Goal: Communication & Community: Answer question/provide support

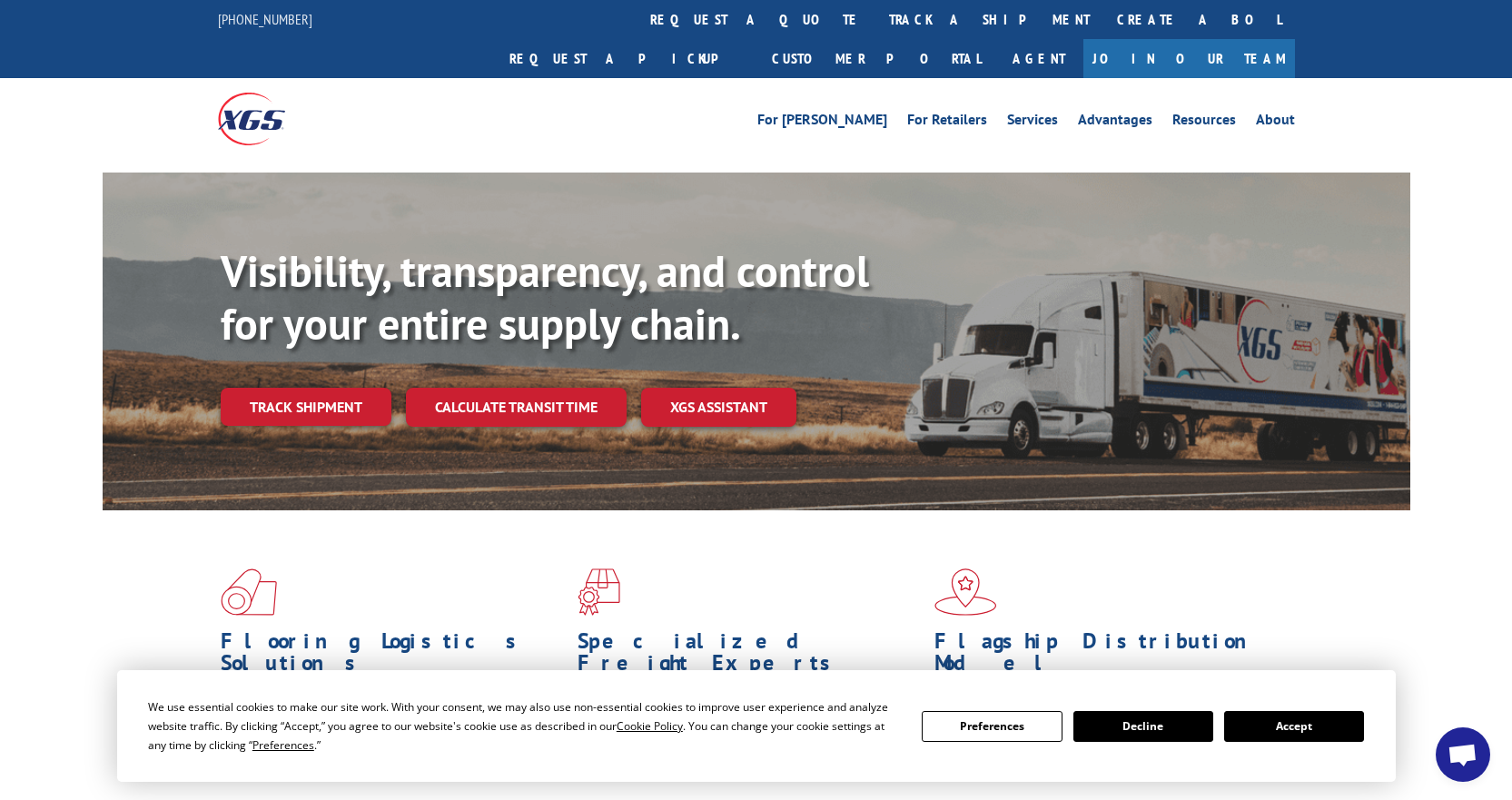
click at [1276, 728] on button "Accept" at bounding box center [1294, 727] width 140 height 31
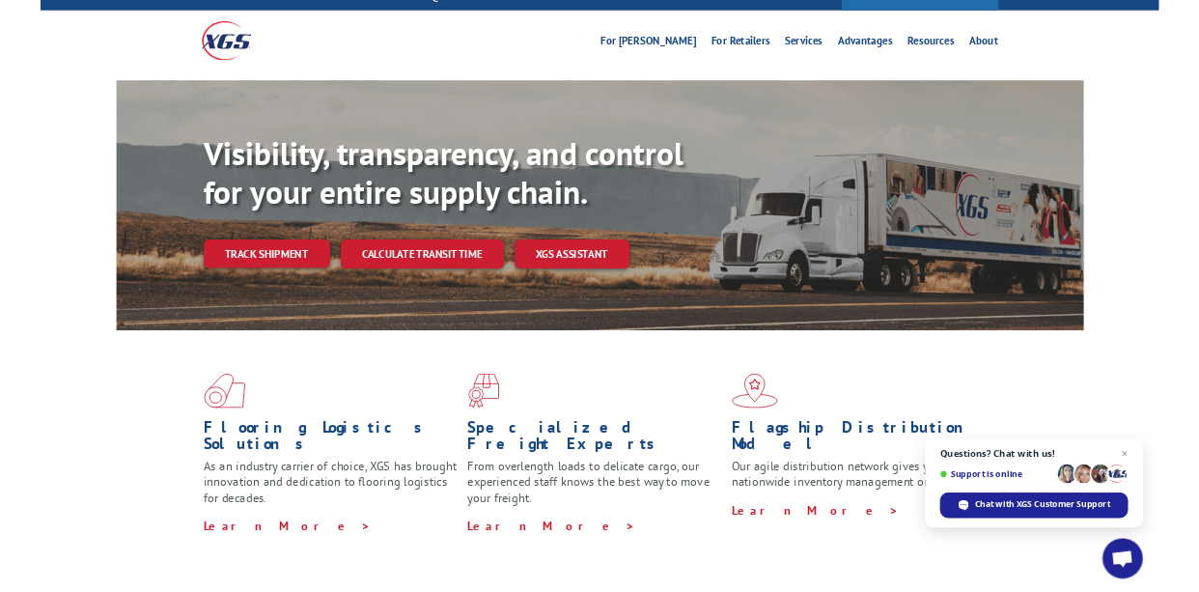
scroll to position [97, 0]
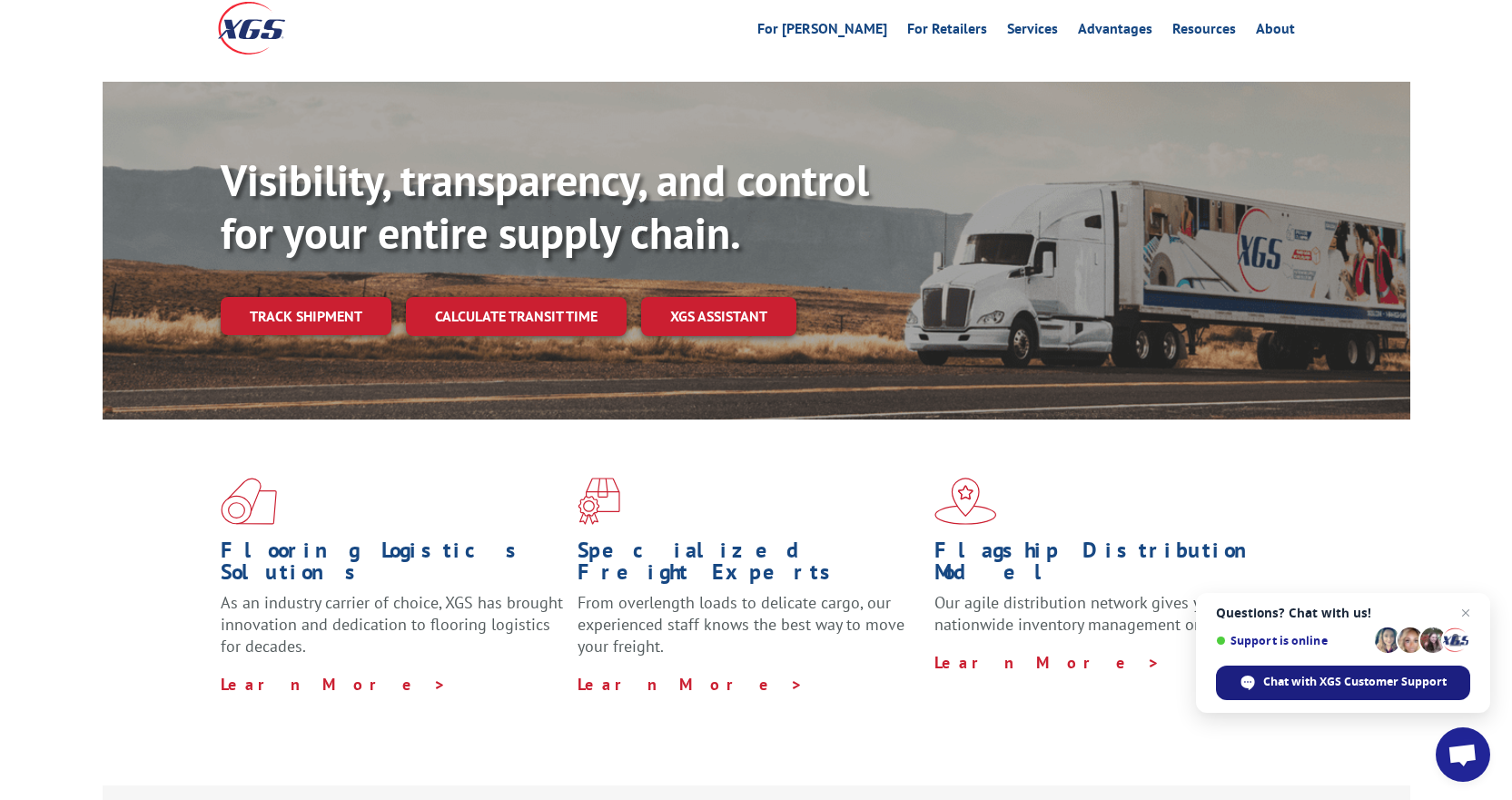
click at [1299, 683] on span "Chat with XGS Customer Support" at bounding box center [1354, 681] width 183 height 16
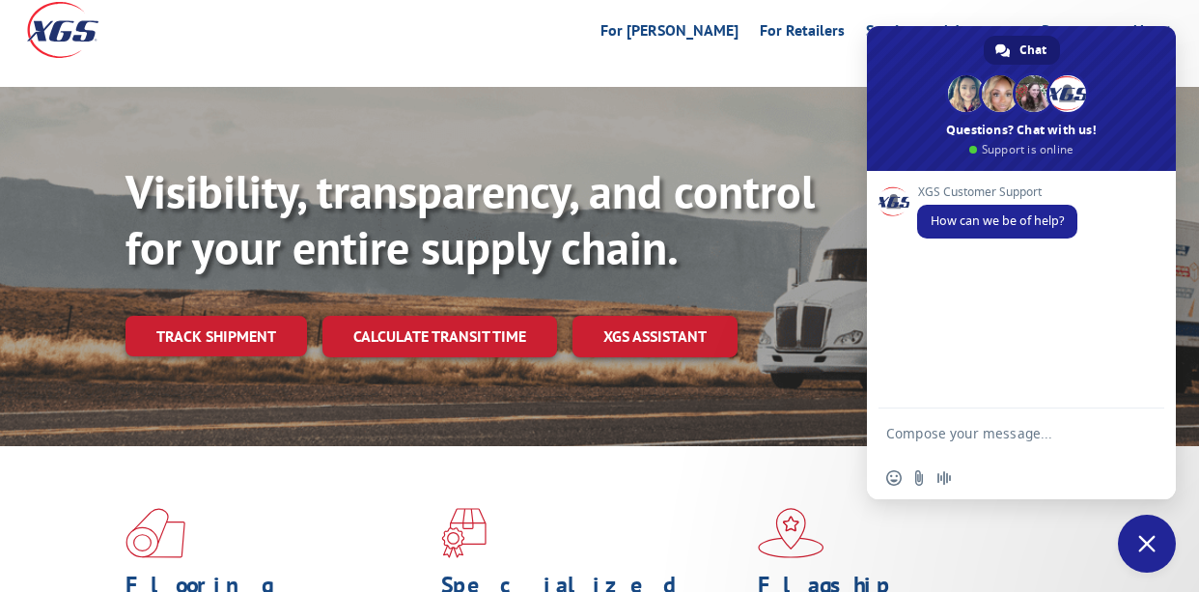
click at [931, 431] on textarea "Compose your message..." at bounding box center [1000, 433] width 228 height 17
type textarea "M"
paste textarea "17602352"
type textarea "17602352"
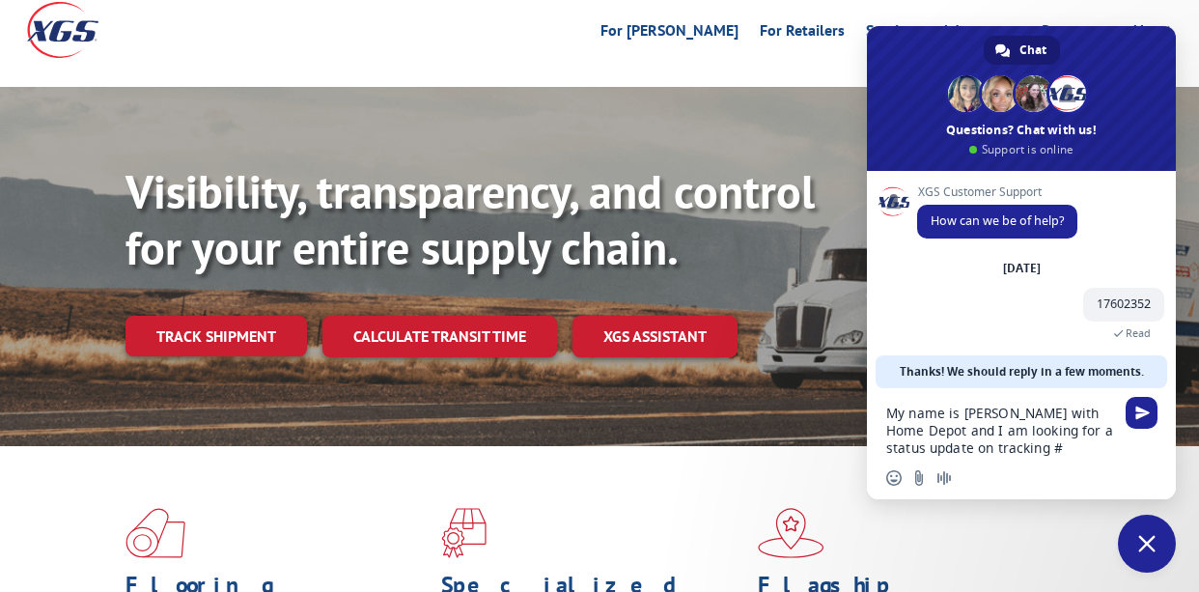
paste textarea "17602352"
type textarea "My name is [PERSON_NAME] with Home Depot and I am looking for a status update o…"
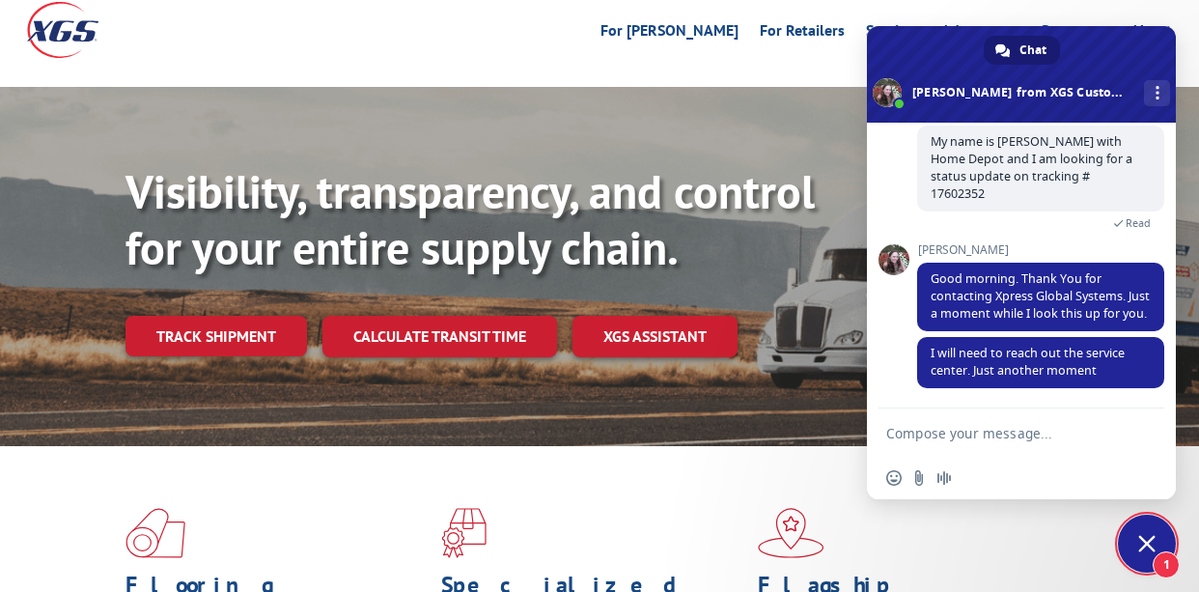
scroll to position [173, 0]
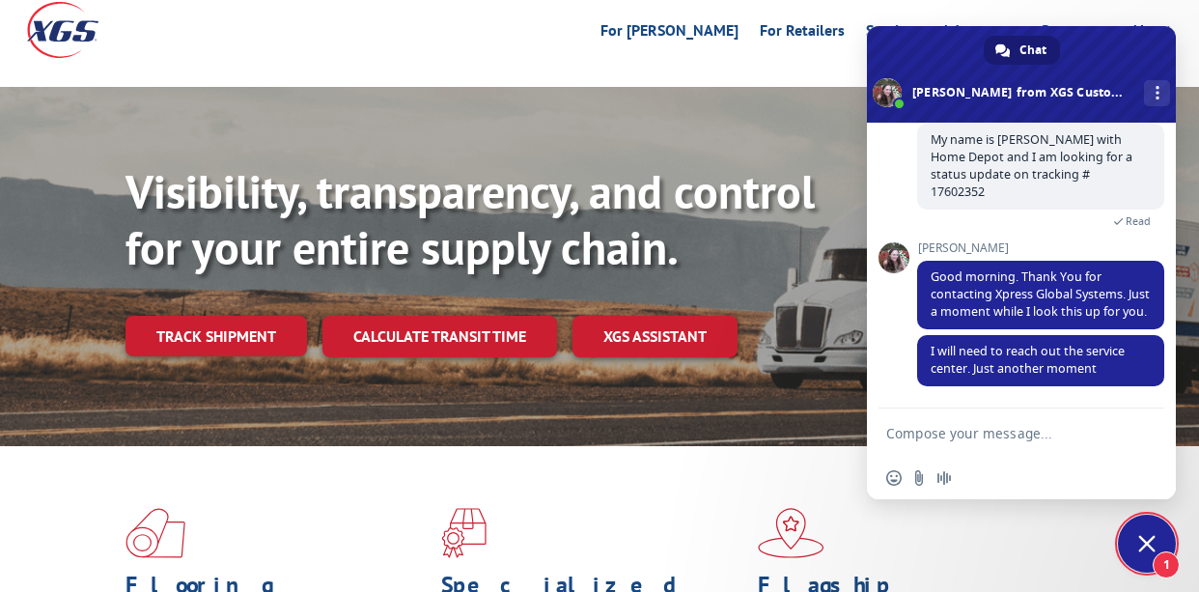
click at [981, 436] on textarea "Compose your message..." at bounding box center [1000, 433] width 228 height 17
type textarea "Thank you [PERSON_NAME]"
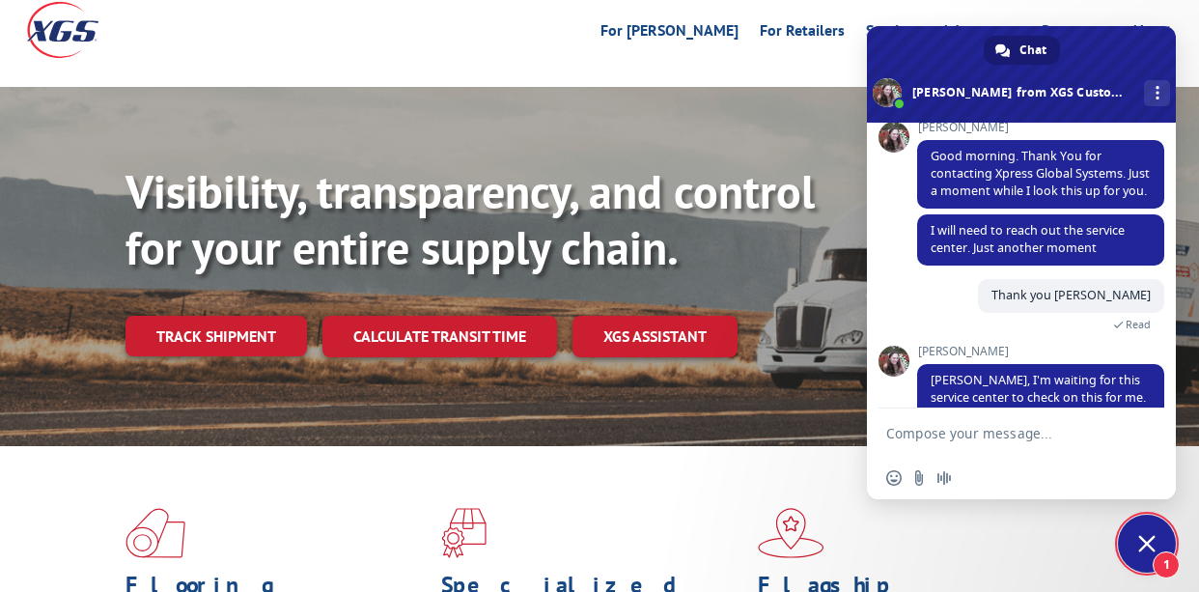
scroll to position [356, 0]
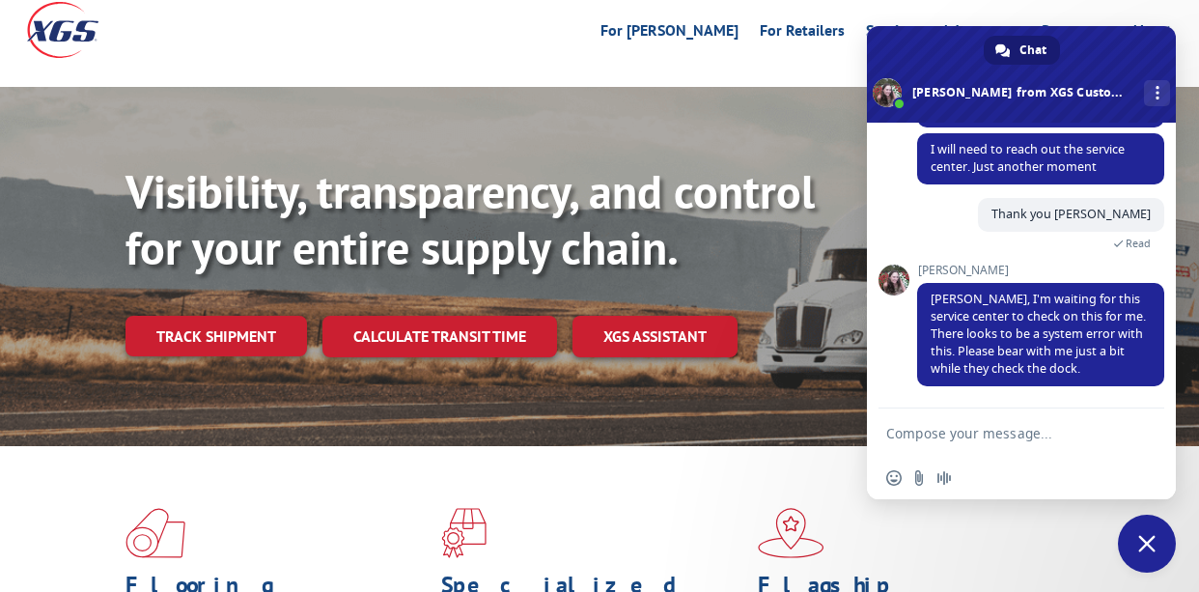
click at [919, 437] on textarea "Compose your message..." at bounding box center [1000, 433] width 228 height 17
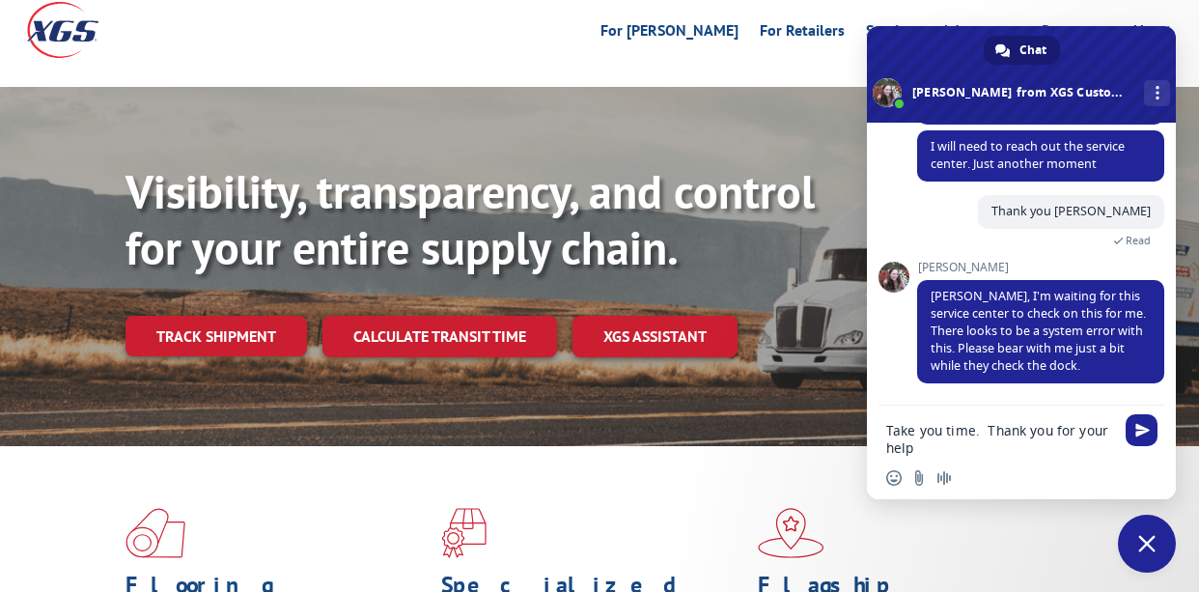
type textarea "Take you time. Thank you for your help"
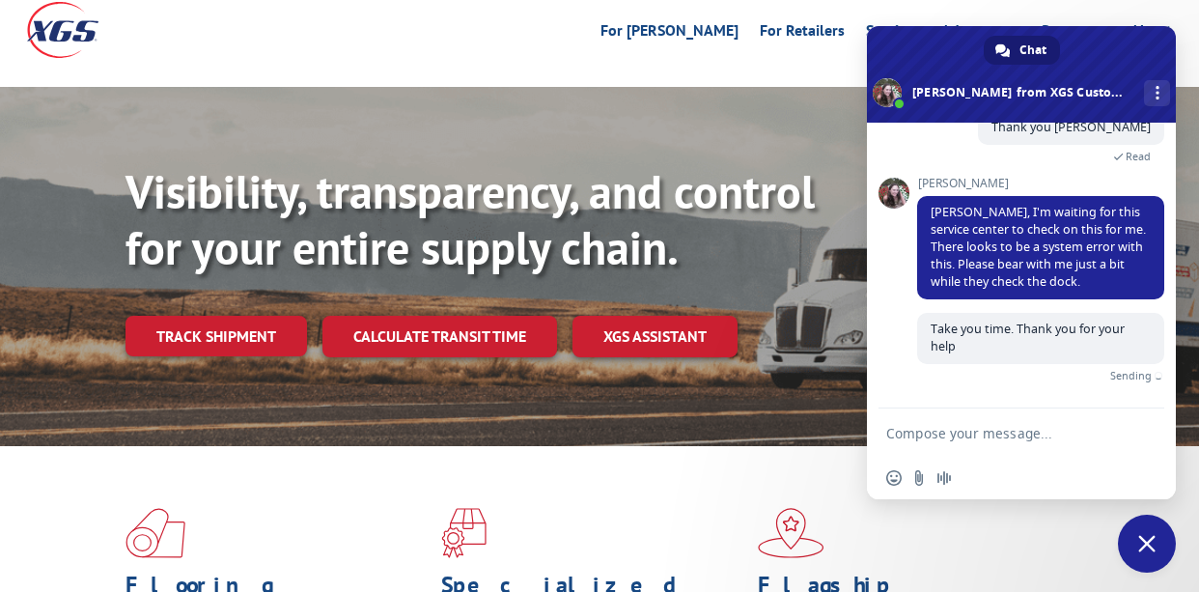
scroll to position [421, 0]
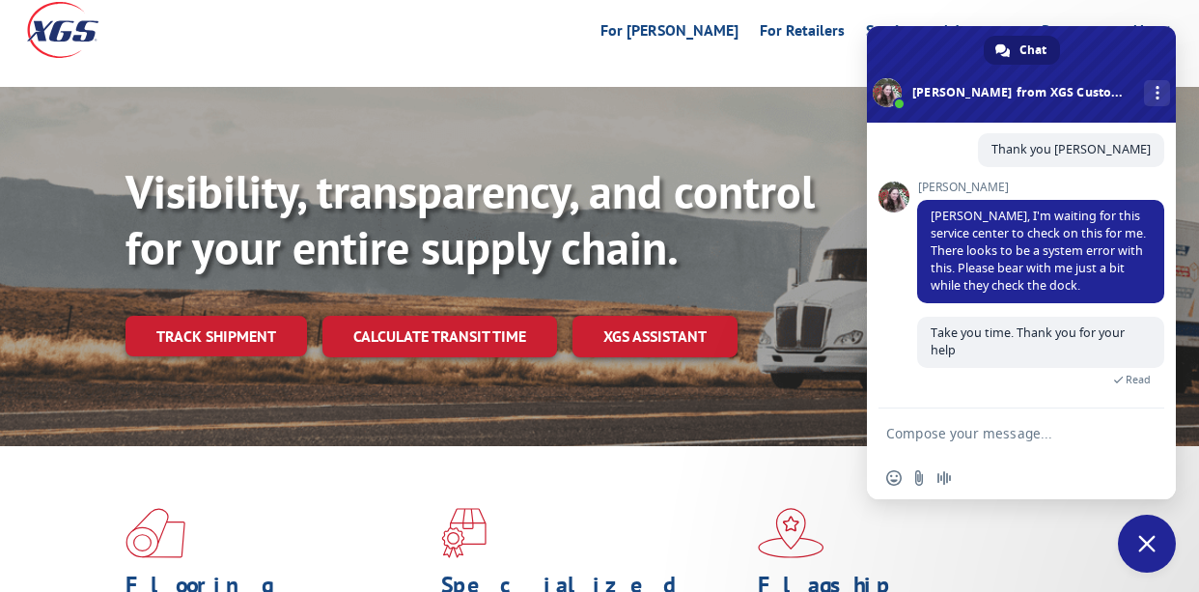
click at [762, 73] on div at bounding box center [599, 80] width 1199 height 14
click at [539, 87] on div "Visibility, transparency, and control for your entire supply chain. Track shipm…" at bounding box center [599, 285] width 1199 height 397
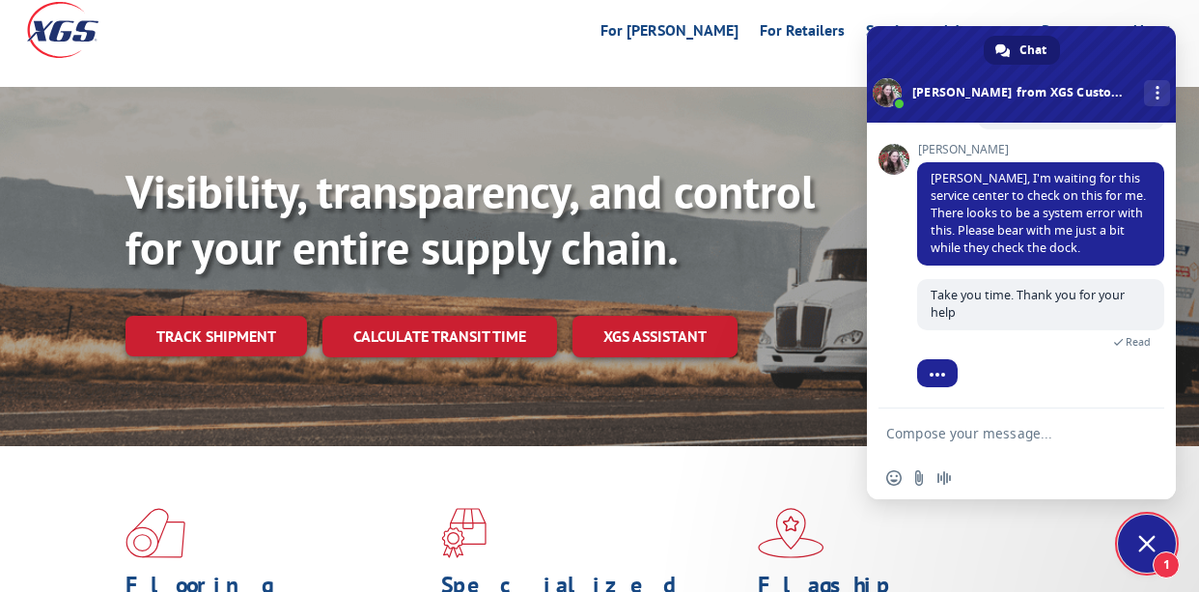
scroll to position [661, 0]
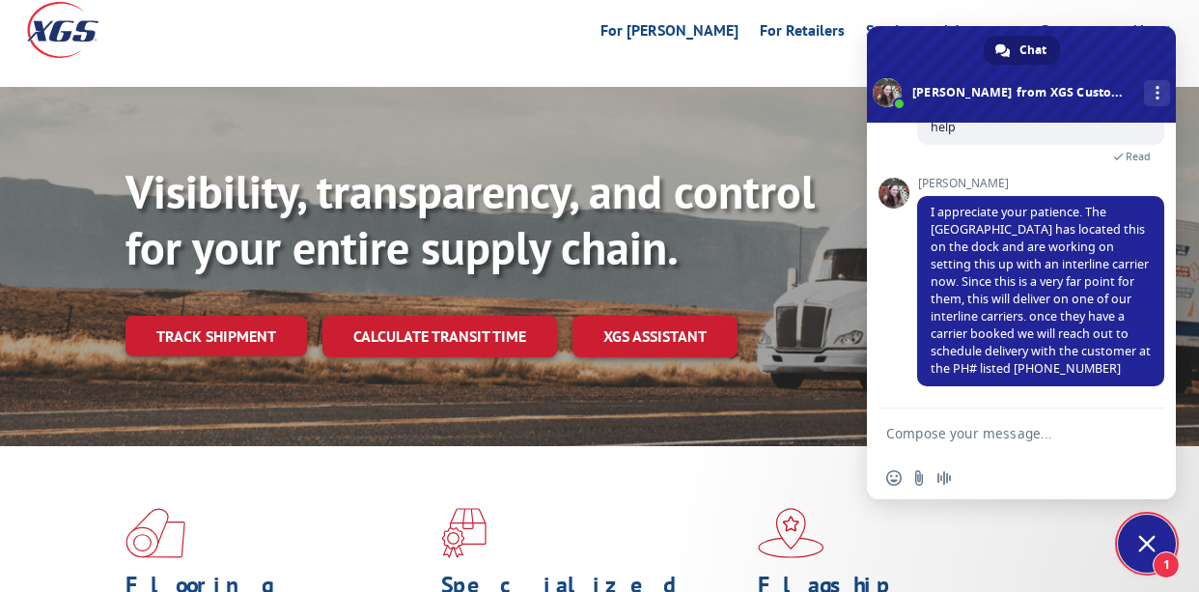
click at [929, 435] on textarea "Compose your message..." at bounding box center [1000, 433] width 228 height 17
type textarea "R"
type textarea "Y"
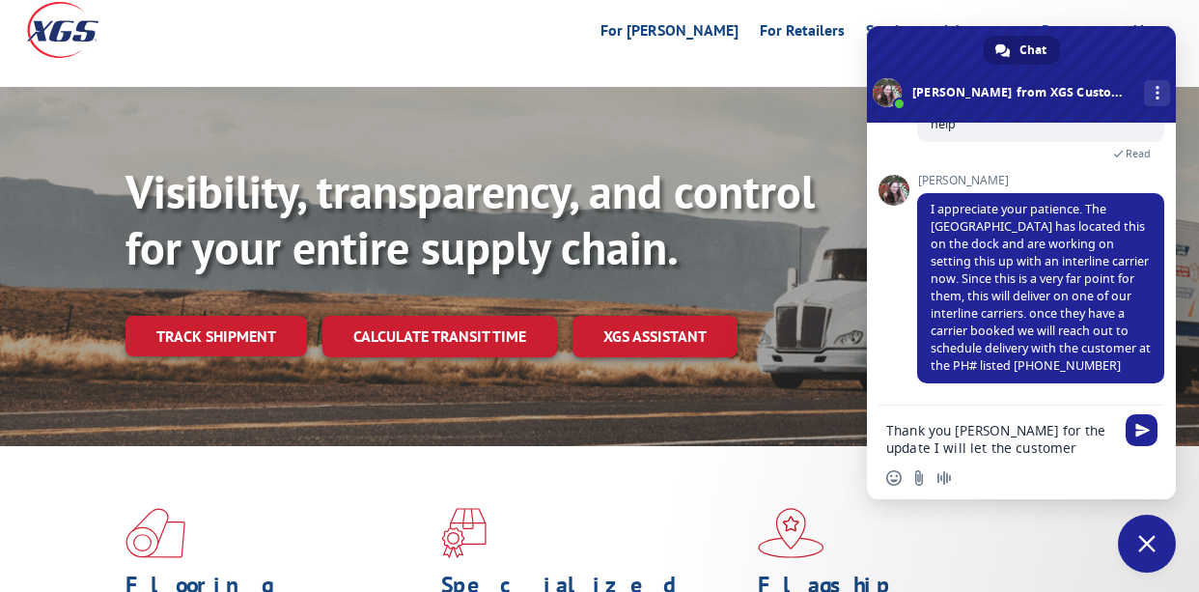
type textarea "Thank you [PERSON_NAME] for the update I will let the customer know now"
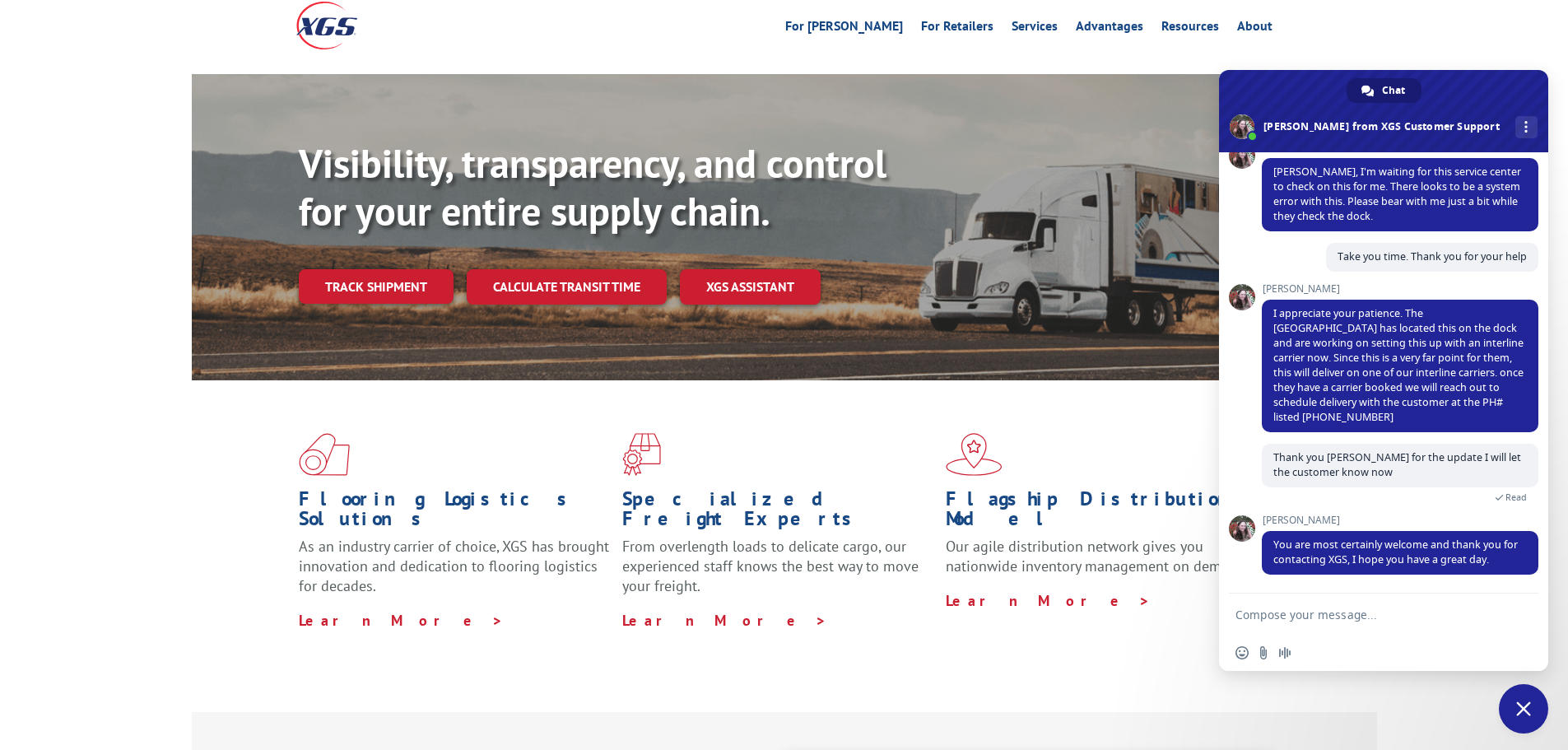
scroll to position [422, 0]
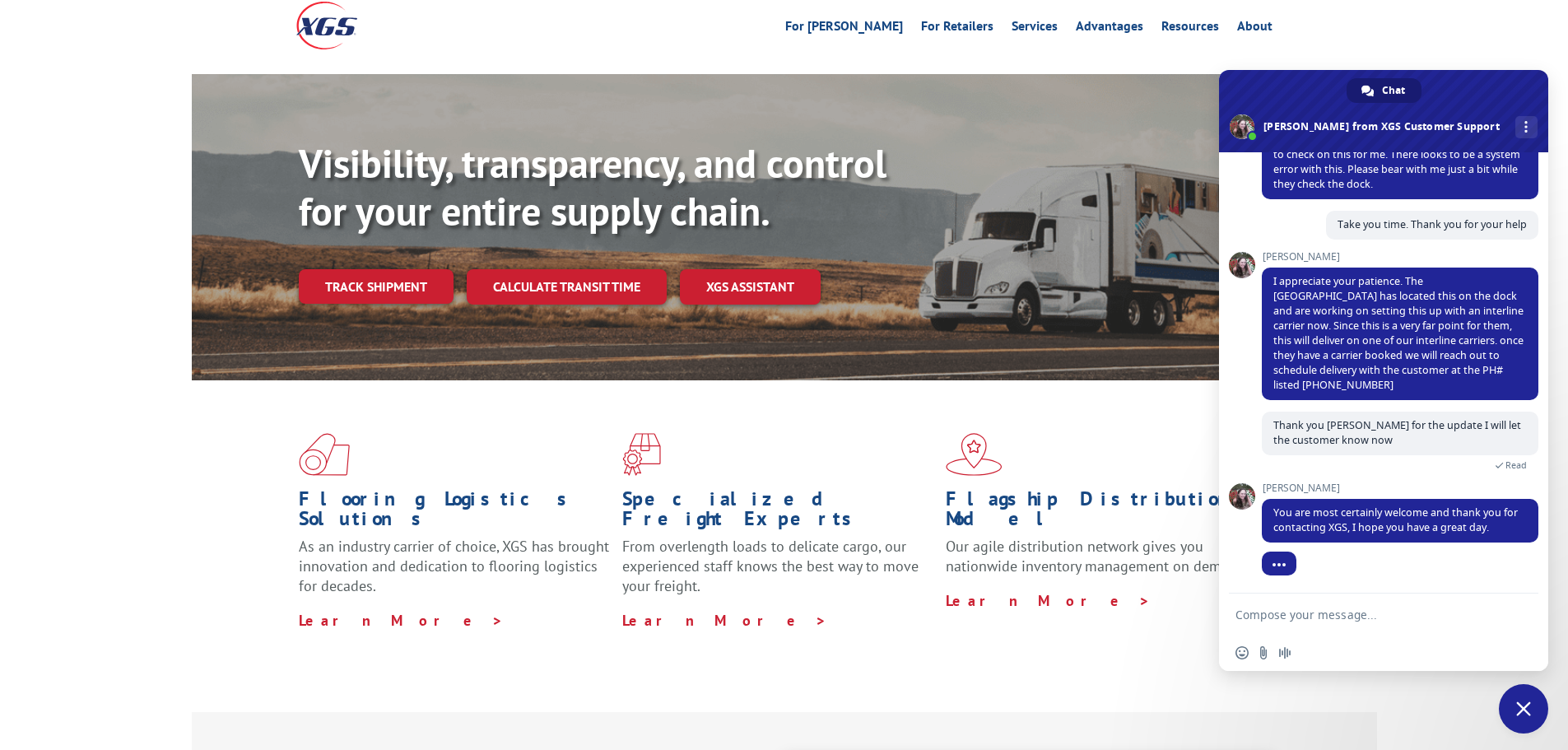
click at [1370, 563] on div at bounding box center [1400, 577] width 276 height 33
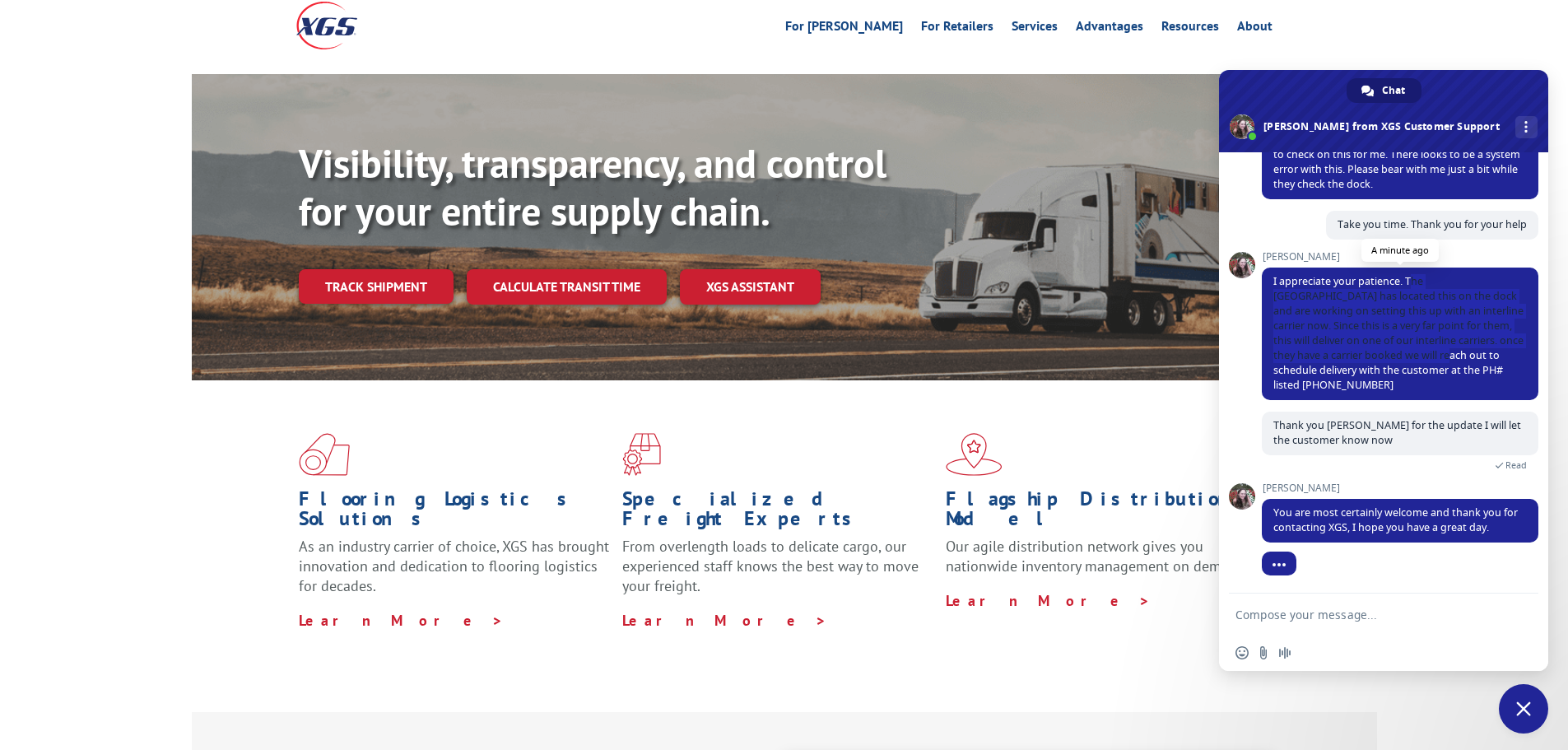
drag, startPoint x: 1409, startPoint y: 282, endPoint x: 1420, endPoint y: 351, distance: 69.9
click at [1370, 352] on span "I appreciate your patience. The [GEOGRAPHIC_DATA] has located this on the dock …" at bounding box center [1398, 333] width 250 height 118
drag, startPoint x: 1406, startPoint y: 282, endPoint x: 1404, endPoint y: 346, distance: 64.0
click at [1370, 389] on span "I appreciate your patience. The [GEOGRAPHIC_DATA] has located this on the dock …" at bounding box center [1400, 334] width 276 height 132
copy span "The [GEOGRAPHIC_DATA] has located this on the dock and are working on setting t…"
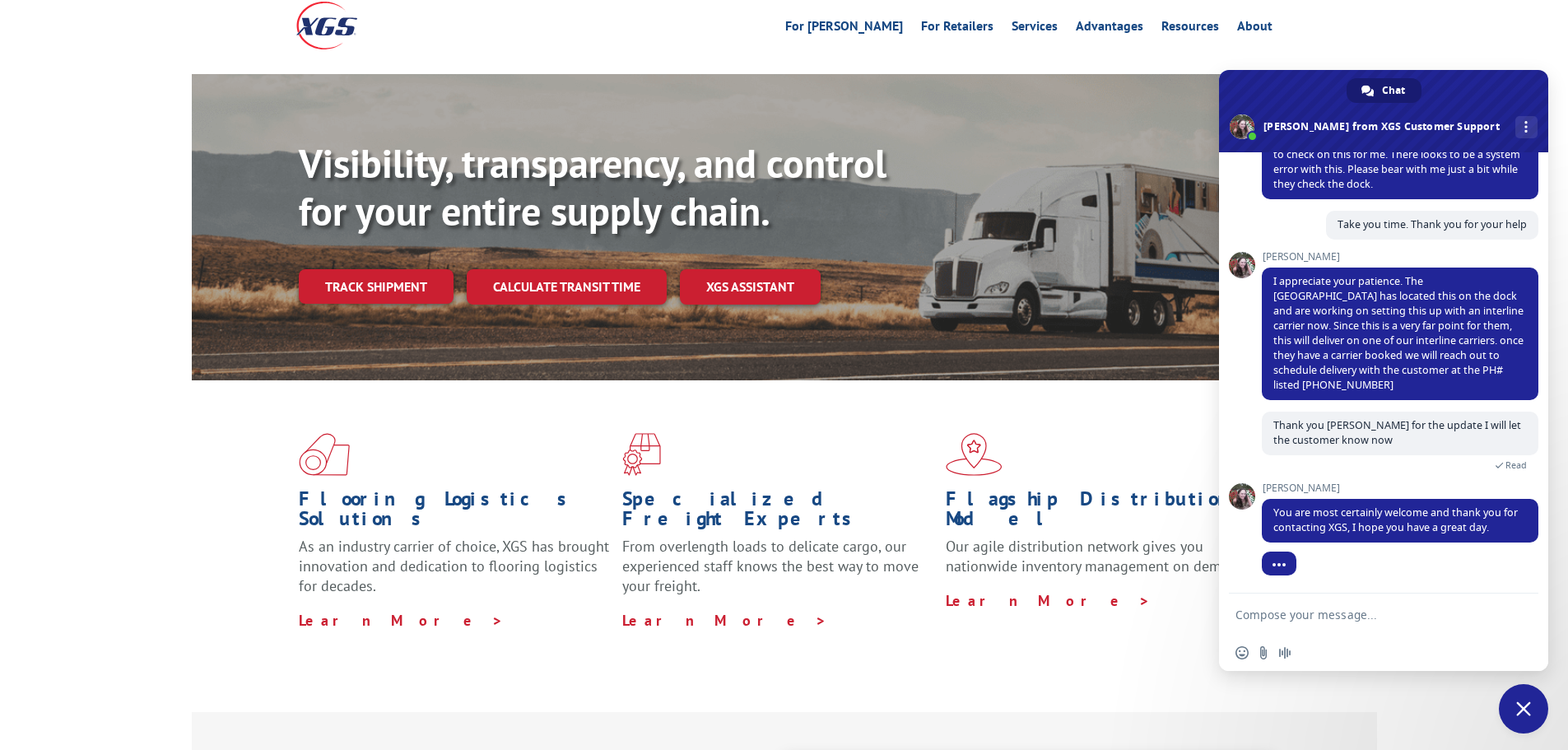
click at [1272, 619] on textarea "Compose your message..." at bounding box center [1366, 614] width 260 height 15
type textarea "Have a wonderful rest of your day"
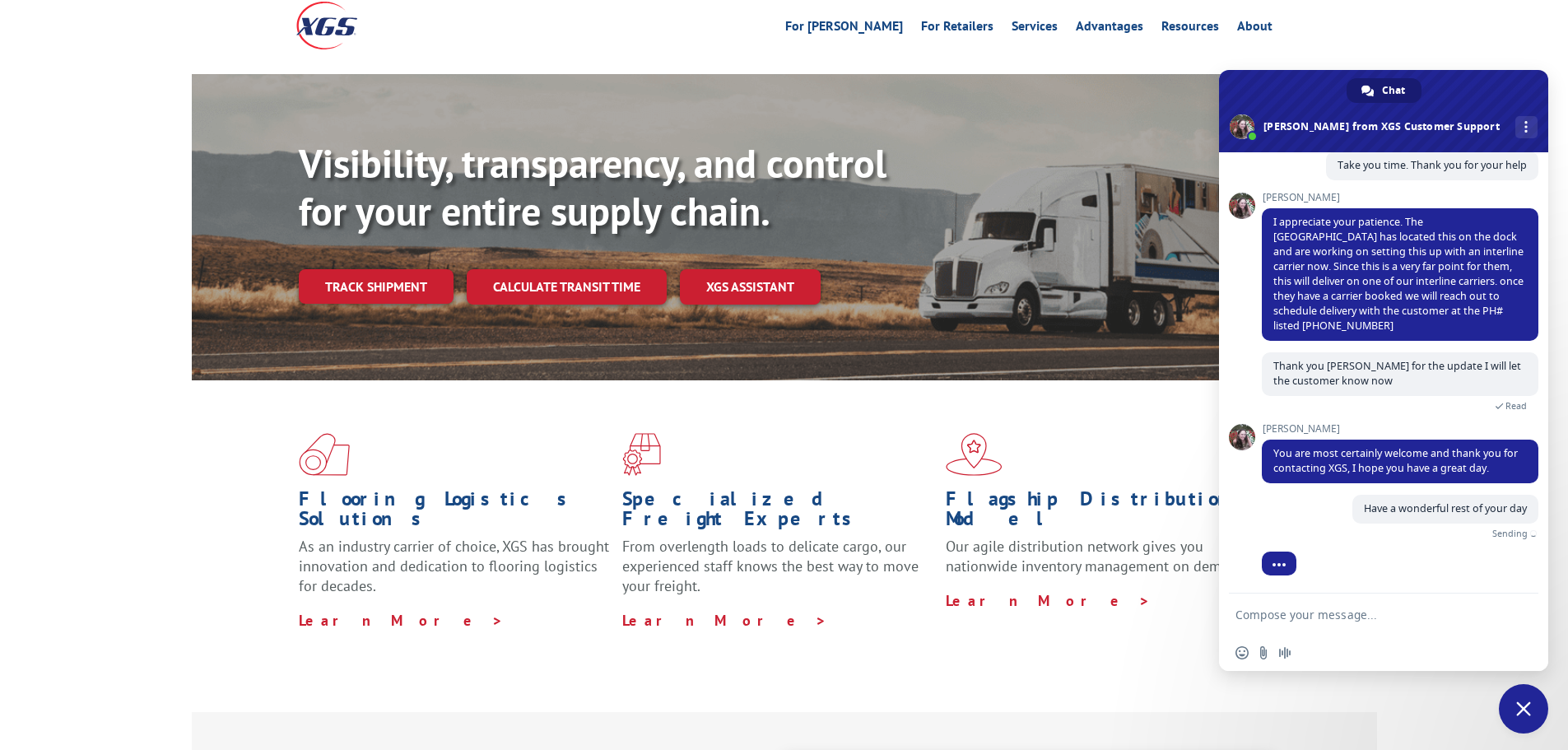
scroll to position [462, 0]
